Goal: Use online tool/utility: Use online tool/utility

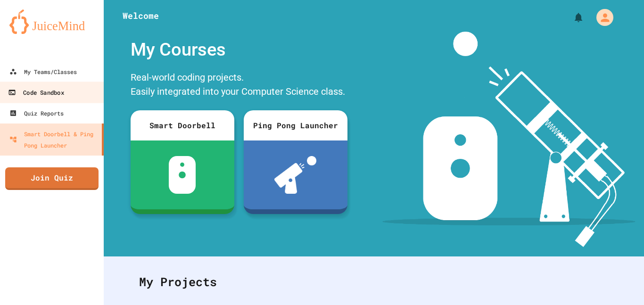
click at [42, 91] on div "Code Sandbox" at bounding box center [36, 93] width 56 height 12
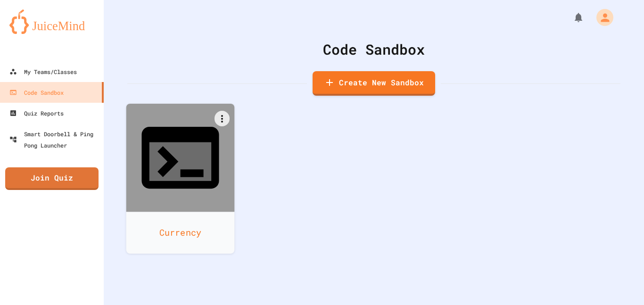
click at [221, 137] on div at bounding box center [180, 158] width 108 height 108
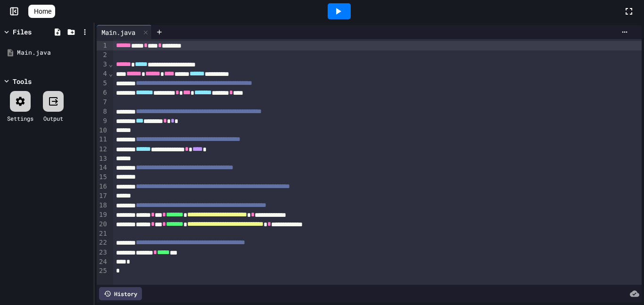
click at [341, 11] on icon at bounding box center [338, 11] width 5 height 7
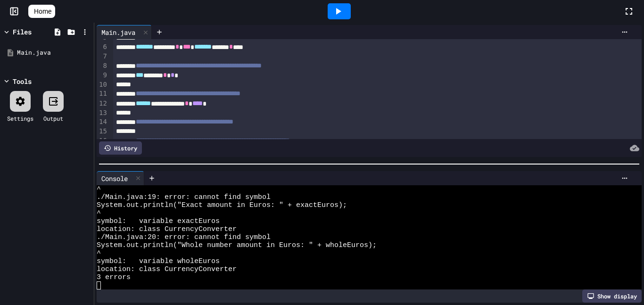
scroll to position [50, 0]
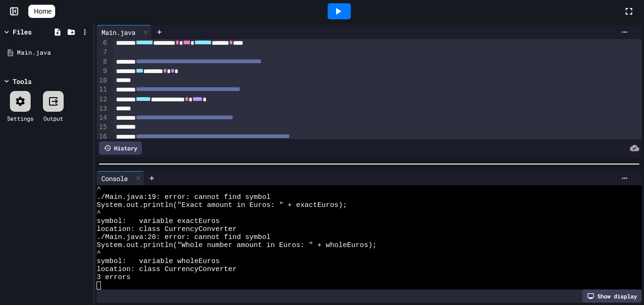
click at [175, 72] on span "*" at bounding box center [173, 70] width 4 height 7
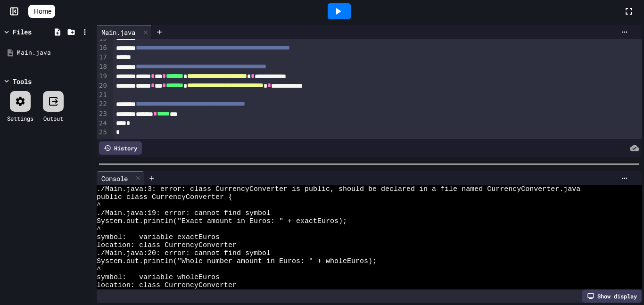
scroll to position [0, 0]
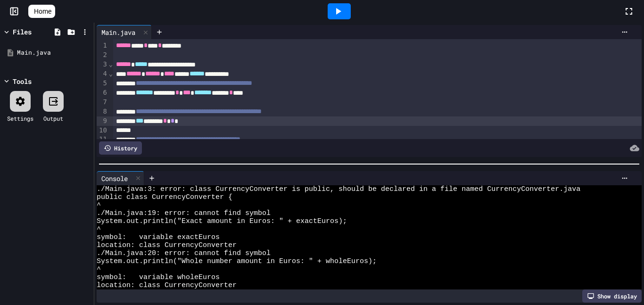
click at [111, 66] on span "⌄" at bounding box center [110, 64] width 5 height 8
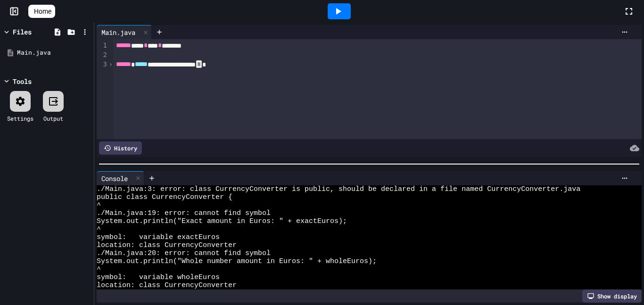
click at [111, 66] on span "›" at bounding box center [110, 64] width 5 height 8
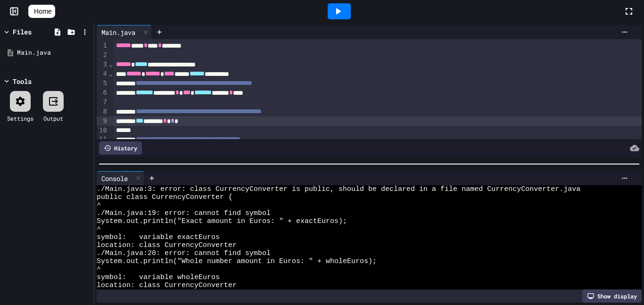
click at [141, 63] on div "**********" at bounding box center [377, 64] width 529 height 9
